Goal: Book appointment/travel/reservation

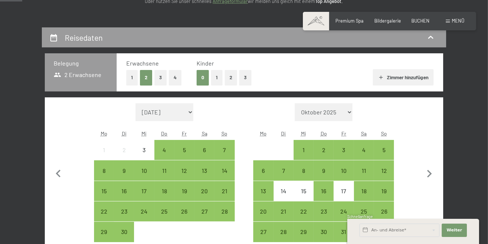
scroll to position [115, 0]
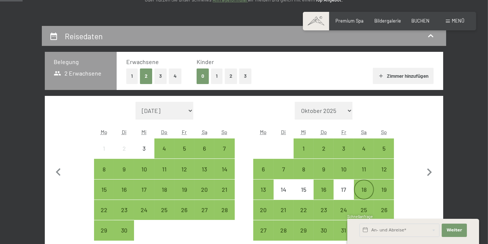
click at [365, 189] on div "18" at bounding box center [364, 196] width 19 height 19
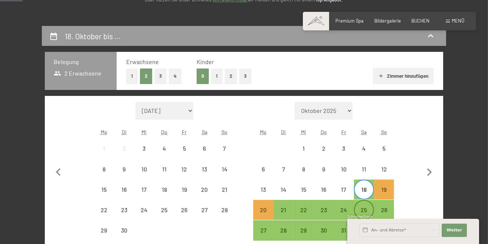
click at [364, 212] on div "25" at bounding box center [364, 216] width 19 height 19
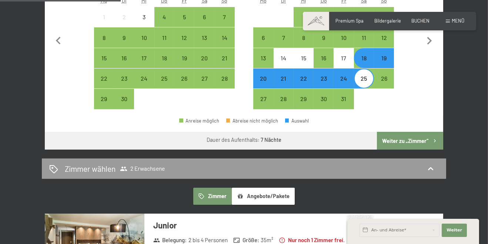
scroll to position [248, 0]
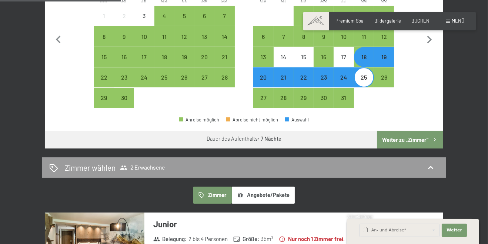
click at [416, 139] on button "Weiter zu „Zimmer“" at bounding box center [410, 140] width 66 height 18
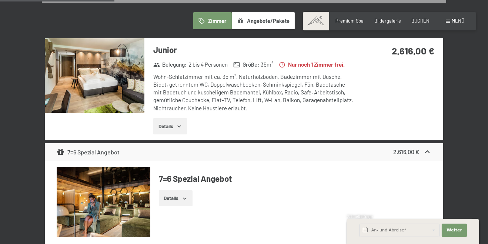
scroll to position [188, 0]
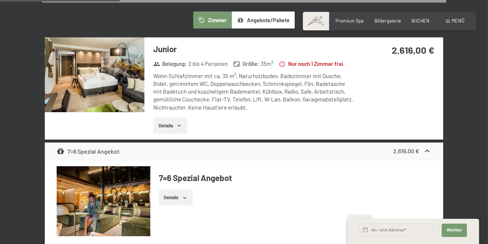
click at [172, 126] on button "Details" at bounding box center [170, 125] width 34 height 16
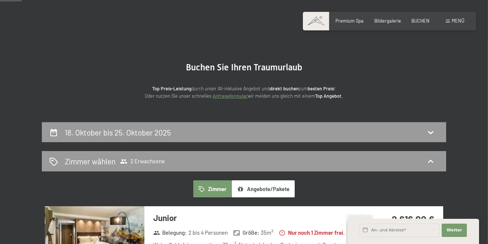
scroll to position [0, 0]
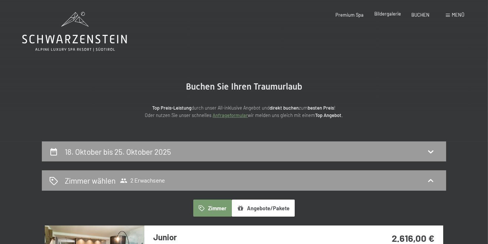
click at [385, 13] on span "Bildergalerie" at bounding box center [387, 14] width 27 height 6
click at [453, 14] on span "Menü" at bounding box center [458, 15] width 13 height 6
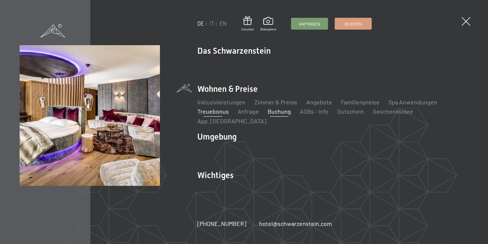
click at [205, 115] on link "Treuebonus" at bounding box center [212, 111] width 31 height 7
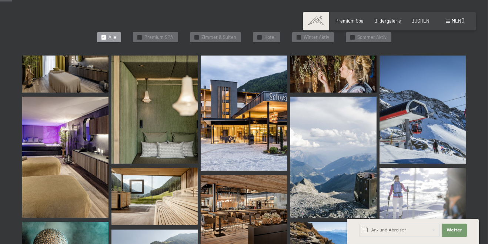
scroll to position [172, 0]
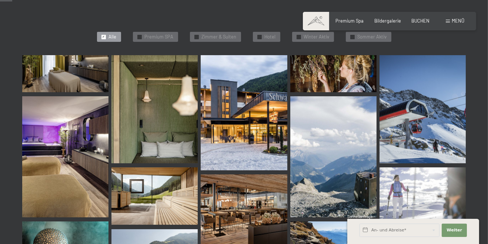
click at [55, 74] on img at bounding box center [65, 73] width 86 height 37
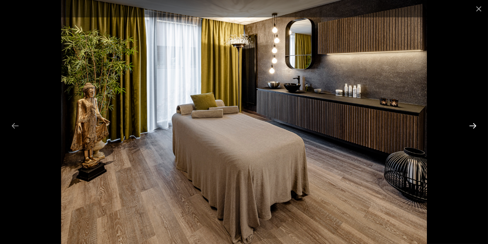
click at [471, 133] on button "Next slide" at bounding box center [473, 125] width 16 height 14
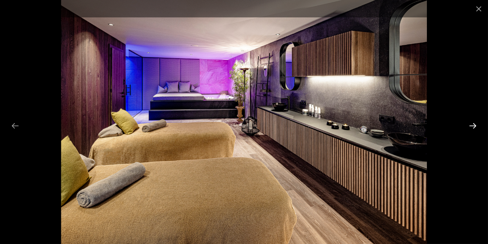
click at [472, 133] on button "Next slide" at bounding box center [473, 125] width 16 height 14
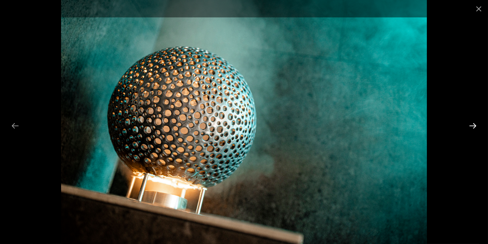
click at [472, 133] on button "Next slide" at bounding box center [473, 125] width 16 height 14
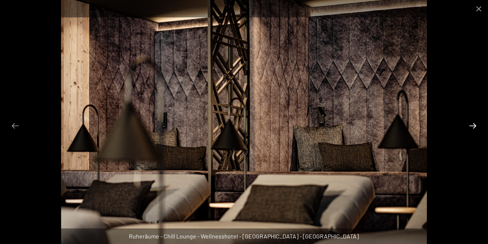
click at [472, 133] on button "Next slide" at bounding box center [473, 125] width 16 height 14
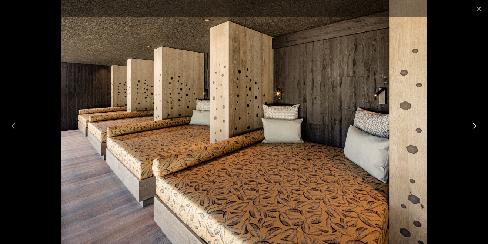
click at [471, 133] on button "Next slide" at bounding box center [473, 125] width 16 height 14
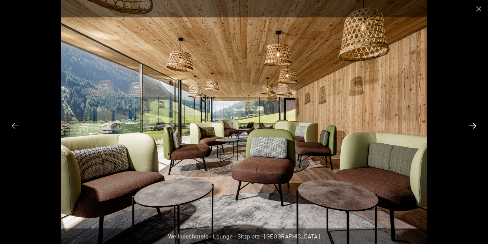
click at [471, 133] on button "Next slide" at bounding box center [473, 125] width 16 height 14
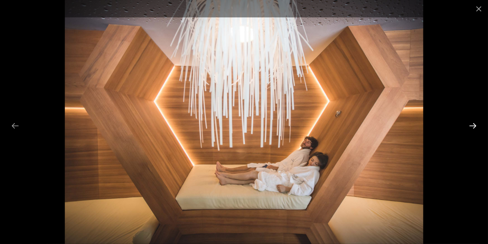
click at [471, 133] on button "Next slide" at bounding box center [473, 125] width 16 height 14
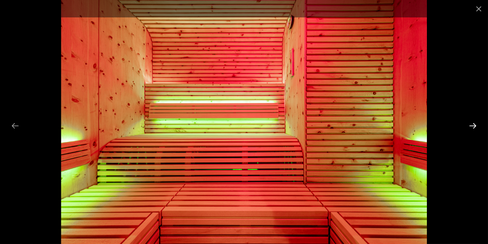
click at [472, 133] on button "Next slide" at bounding box center [473, 125] width 16 height 14
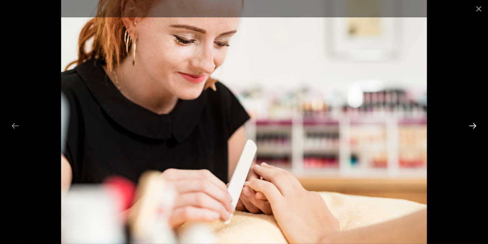
click at [473, 133] on button "Next slide" at bounding box center [473, 125] width 16 height 14
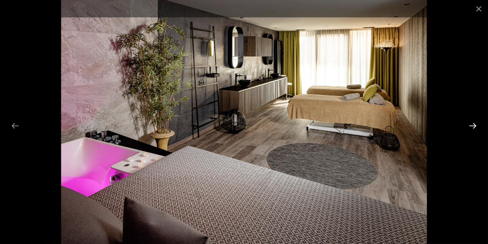
click at [472, 133] on button "Next slide" at bounding box center [473, 125] width 16 height 14
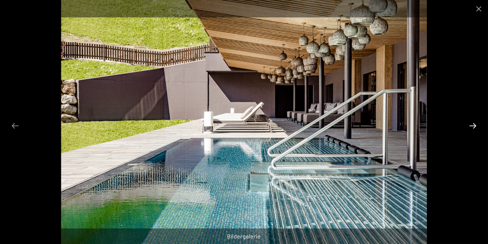
click at [473, 133] on button "Next slide" at bounding box center [473, 125] width 16 height 14
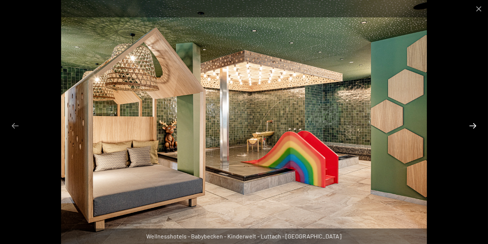
click at [472, 133] on button "Next slide" at bounding box center [473, 125] width 16 height 14
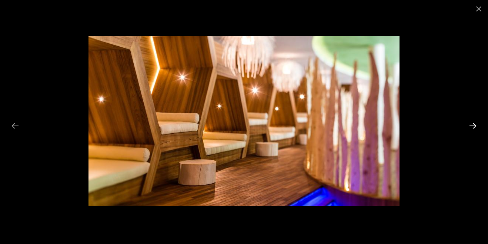
click at [471, 133] on button "Next slide" at bounding box center [473, 125] width 16 height 14
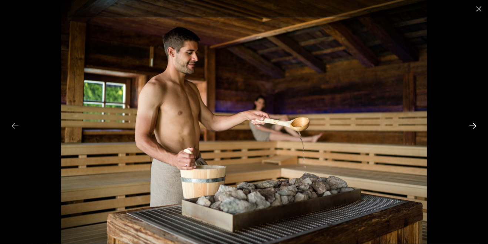
click at [471, 133] on button "Next slide" at bounding box center [473, 125] width 16 height 14
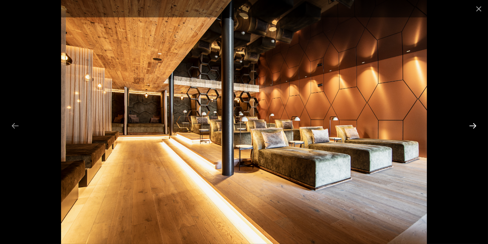
click at [471, 133] on button "Next slide" at bounding box center [473, 125] width 16 height 14
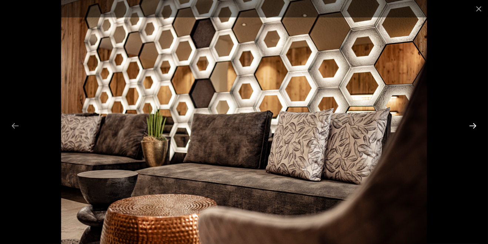
click at [471, 133] on button "Next slide" at bounding box center [473, 125] width 16 height 14
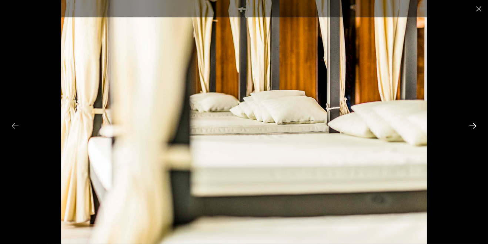
click at [473, 133] on button "Next slide" at bounding box center [473, 125] width 16 height 14
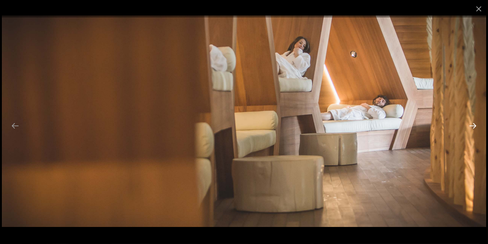
click at [474, 133] on button "Next slide" at bounding box center [473, 125] width 16 height 14
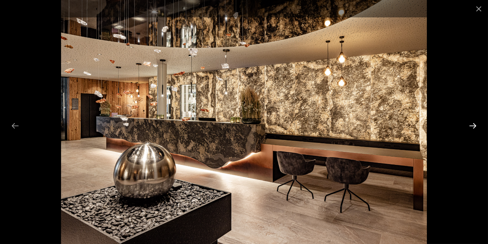
click at [473, 133] on button "Next slide" at bounding box center [473, 125] width 16 height 14
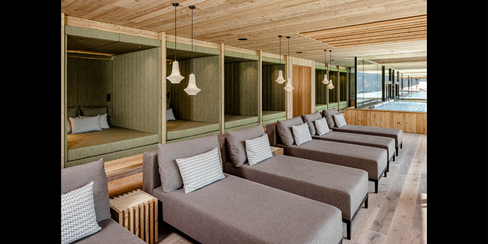
click at [473, 133] on button "Next slide" at bounding box center [477, 125] width 16 height 14
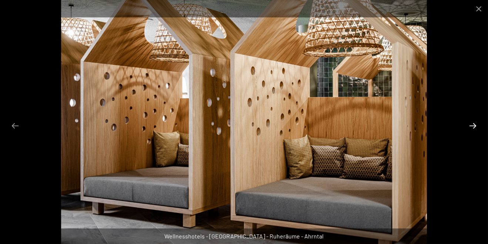
click at [472, 133] on button "Next slide" at bounding box center [473, 125] width 16 height 14
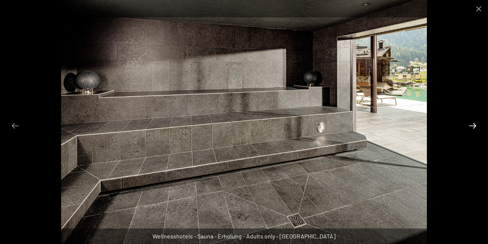
click at [471, 133] on button "Next slide" at bounding box center [473, 125] width 16 height 14
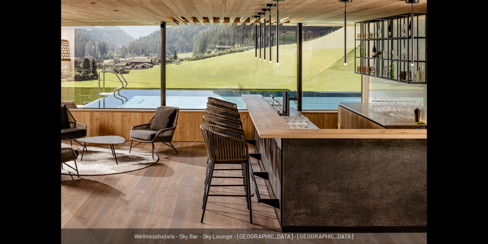
click at [481, 133] on button "Next slide" at bounding box center [477, 125] width 16 height 14
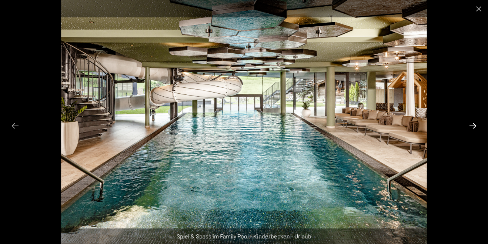
click at [473, 133] on button "Next slide" at bounding box center [473, 125] width 16 height 14
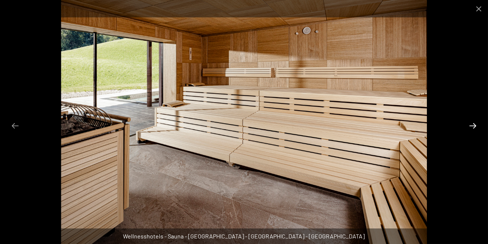
click at [471, 133] on button "Next slide" at bounding box center [473, 125] width 16 height 14
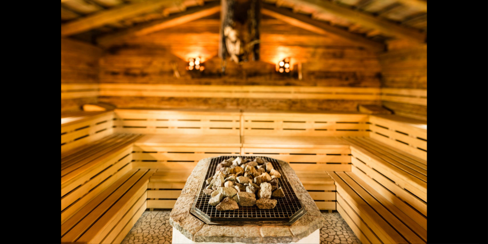
click at [475, 133] on button "Next slide" at bounding box center [477, 125] width 16 height 14
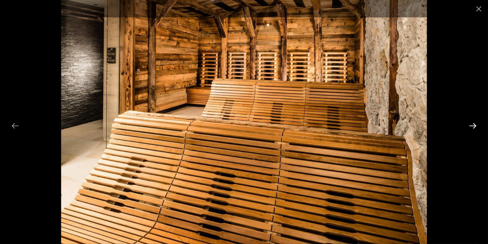
click at [473, 133] on button "Next slide" at bounding box center [473, 125] width 16 height 14
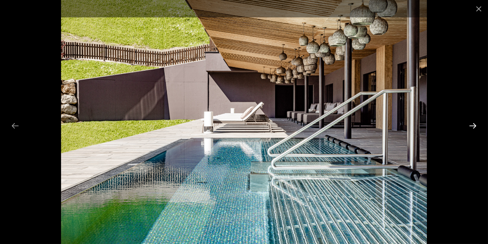
click at [472, 133] on button "Next slide" at bounding box center [473, 125] width 16 height 14
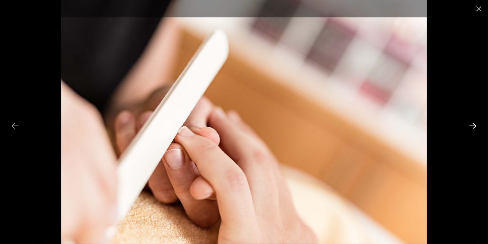
click at [472, 133] on button "Next slide" at bounding box center [473, 125] width 16 height 14
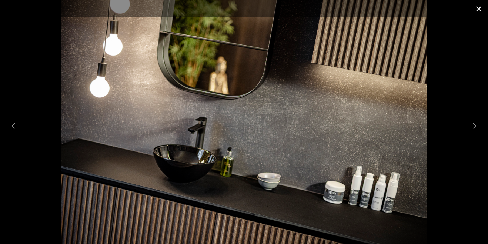
click at [476, 10] on button "Close gallery" at bounding box center [478, 8] width 19 height 17
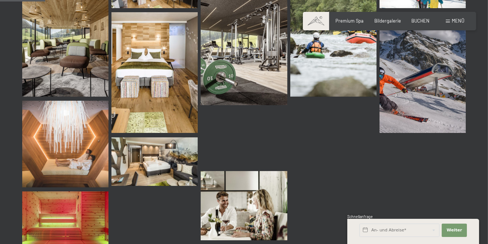
scroll to position [642, 0]
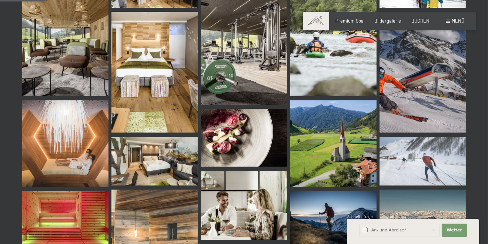
click at [145, 84] on img at bounding box center [154, 72] width 86 height 121
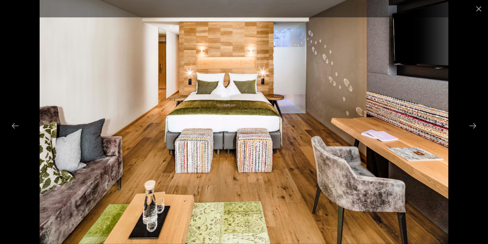
scroll to position [884, 0]
click at [477, 6] on button "Close gallery" at bounding box center [478, 8] width 19 height 17
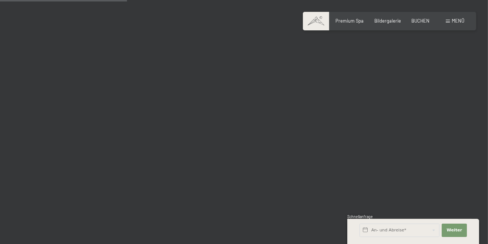
scroll to position [1813, 0]
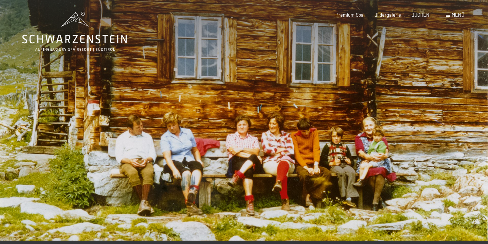
click at [450, 16] on div "Menü" at bounding box center [455, 15] width 19 height 7
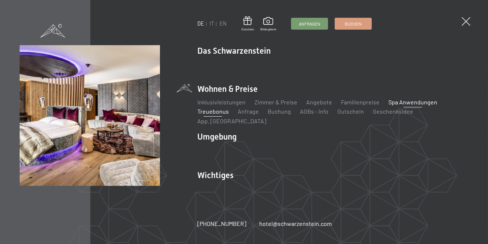
click at [413, 104] on link "Spa Anwendungen" at bounding box center [412, 101] width 49 height 7
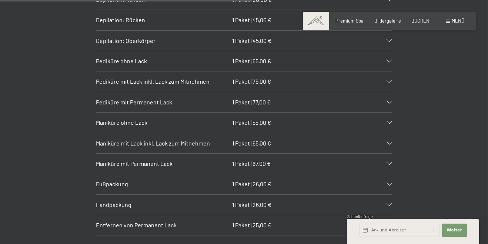
scroll to position [2430, 0]
click at [389, 121] on icon at bounding box center [389, 122] width 6 height 3
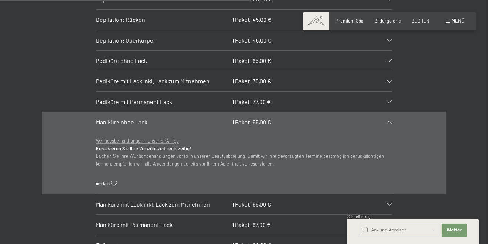
click at [466, 142] on div "SPA BASIC Klassische Gesichtsmassage 20 Min. | 42,00 € Wellnessbehandlungen – u…" at bounding box center [244, 16] width 449 height 560
click at [390, 121] on icon at bounding box center [389, 122] width 6 height 3
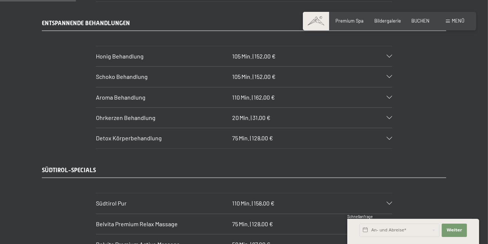
scroll to position [0, 0]
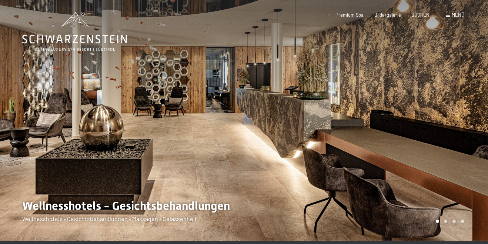
click at [457, 14] on span "Menü" at bounding box center [458, 15] width 13 height 6
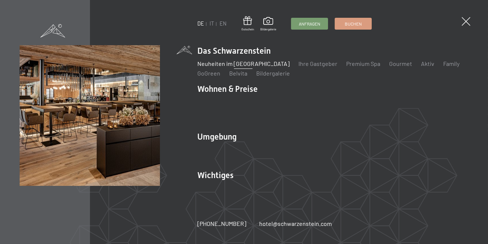
click at [241, 66] on link "Neuheiten im [GEOGRAPHIC_DATA]" at bounding box center [243, 63] width 92 height 7
click at [310, 67] on link "Ihre Gastgeber" at bounding box center [317, 63] width 39 height 7
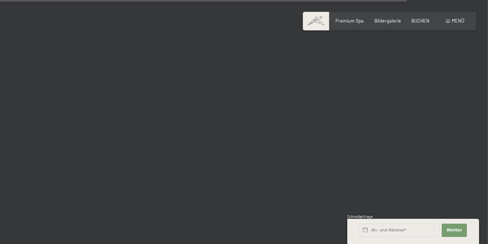
scroll to position [1921, 0]
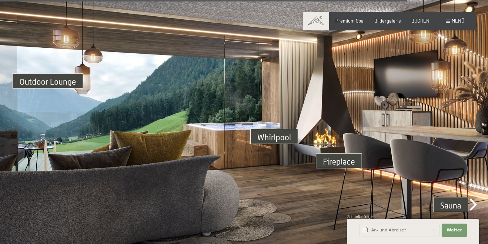
click at [474, 198] on img at bounding box center [244, 128] width 488 height 274
click at [471, 199] on img at bounding box center [244, 128] width 488 height 274
click at [457, 198] on img at bounding box center [244, 128] width 488 height 274
click at [454, 196] on img at bounding box center [244, 128] width 488 height 274
click at [345, 158] on img at bounding box center [244, 128] width 488 height 274
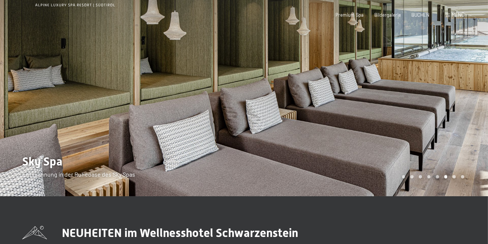
scroll to position [0, 0]
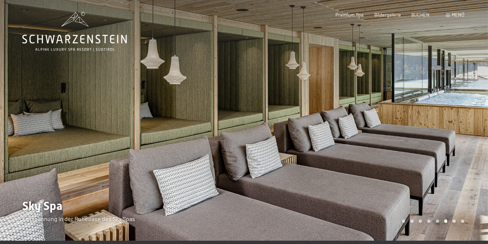
click at [461, 181] on div at bounding box center [366, 120] width 244 height 241
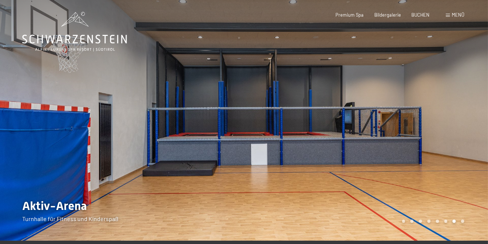
click at [405, 218] on div at bounding box center [366, 120] width 244 height 241
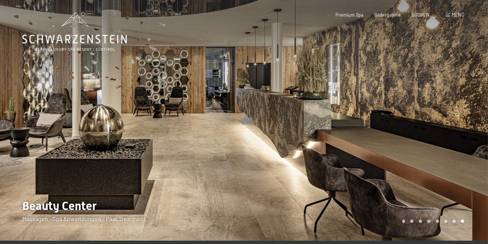
click at [412, 220] on div "Carousel Page 2" at bounding box center [411, 220] width 3 height 3
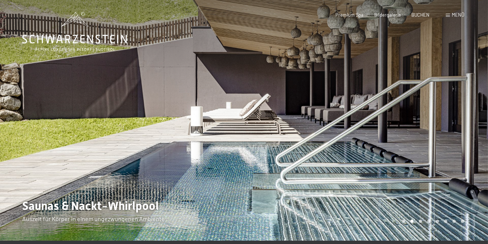
click at [420, 220] on div "Carousel Page 3" at bounding box center [420, 220] width 3 height 3
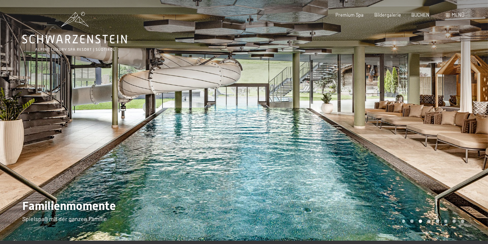
click at [428, 223] on div "Carousel Pagination" at bounding box center [431, 220] width 65 height 3
click at [429, 221] on div "Carousel Page 4" at bounding box center [428, 220] width 3 height 3
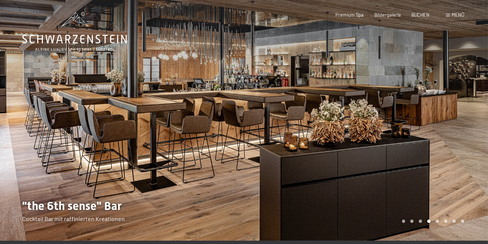
click at [437, 222] on div "Carousel Page 5" at bounding box center [437, 220] width 3 height 3
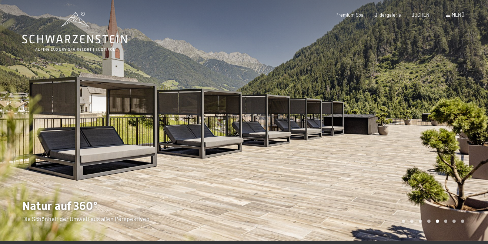
click at [444, 222] on div "Carousel Pagination" at bounding box center [431, 220] width 65 height 3
click at [444, 221] on div "Carousel Page 6" at bounding box center [445, 220] width 3 height 3
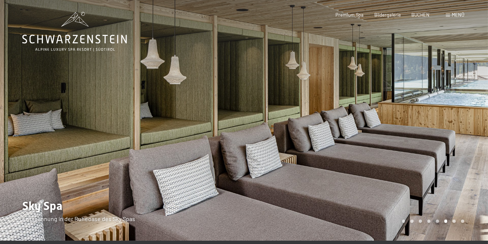
click at [453, 219] on div "Carousel Page 7" at bounding box center [453, 220] width 3 height 3
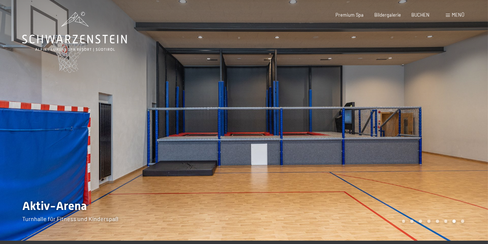
click at [463, 220] on div "Carousel Page 8" at bounding box center [462, 220] width 3 height 3
